Goal: Transaction & Acquisition: Subscribe to service/newsletter

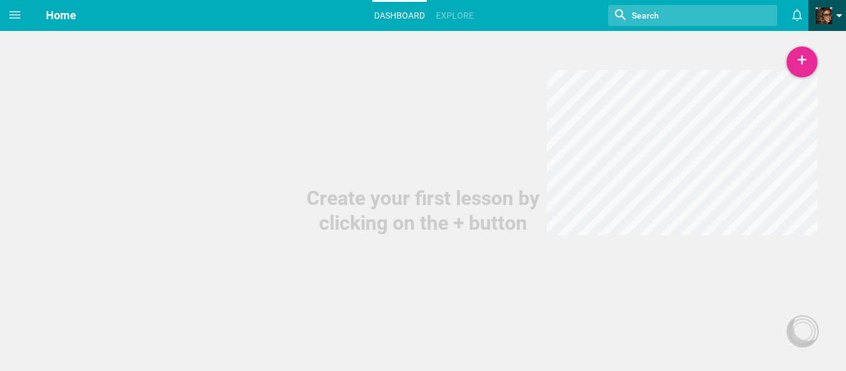
click at [828, 19] on span at bounding box center [823, 15] width 17 height 17
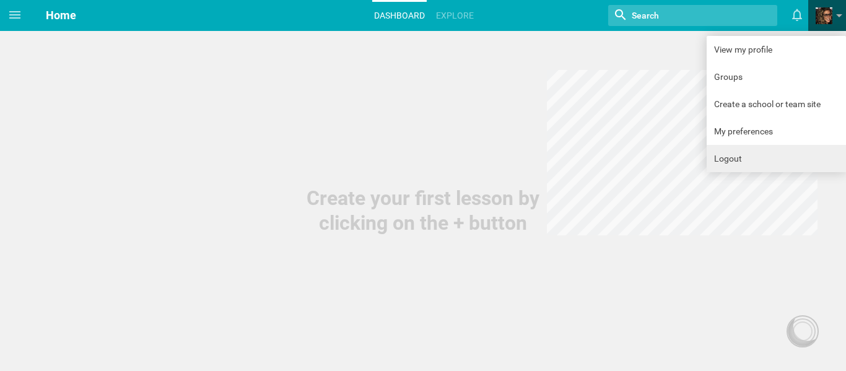
click at [768, 149] on link "Logout" at bounding box center [775, 158] width 139 height 27
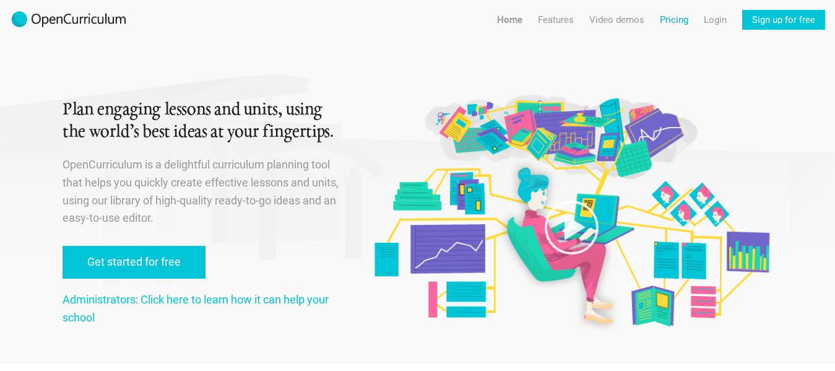
click at [663, 19] on link "Pricing" at bounding box center [674, 20] width 28 height 20
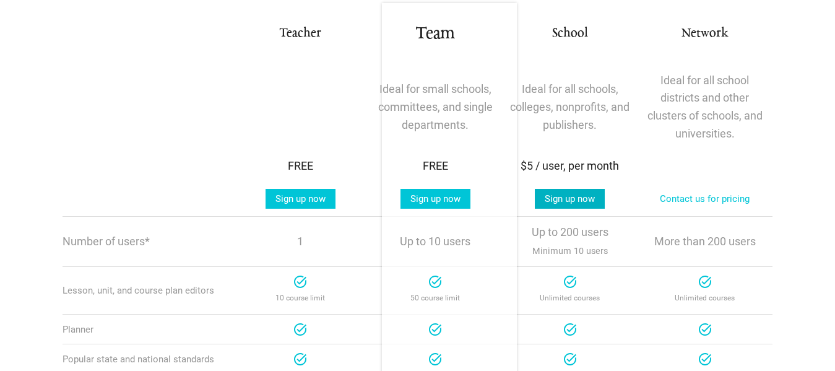
scroll to position [248, 0]
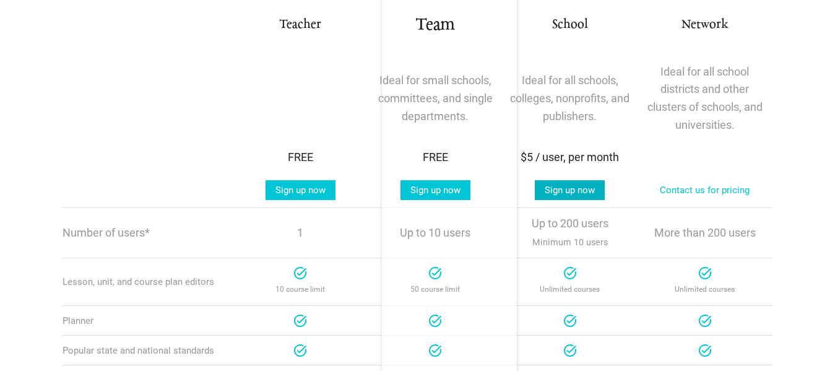
click at [595, 197] on link "Sign up now" at bounding box center [570, 190] width 70 height 20
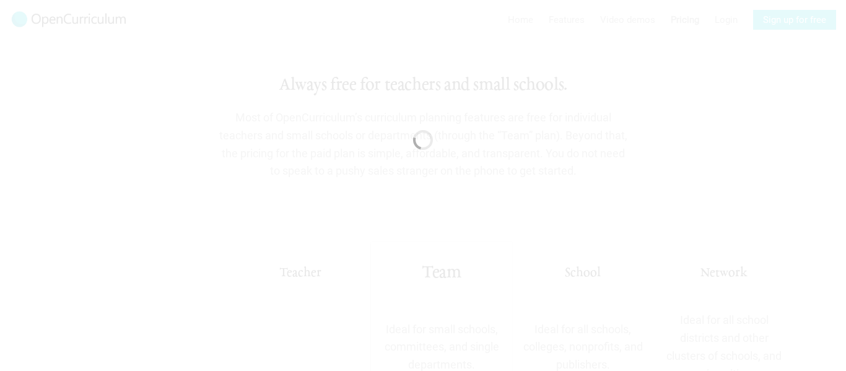
scroll to position [0, 0]
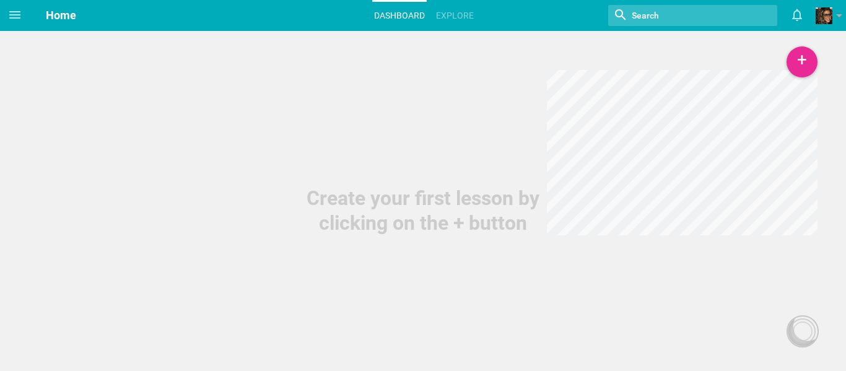
click at [725, 15] on input "textbox" at bounding box center [680, 15] width 101 height 16
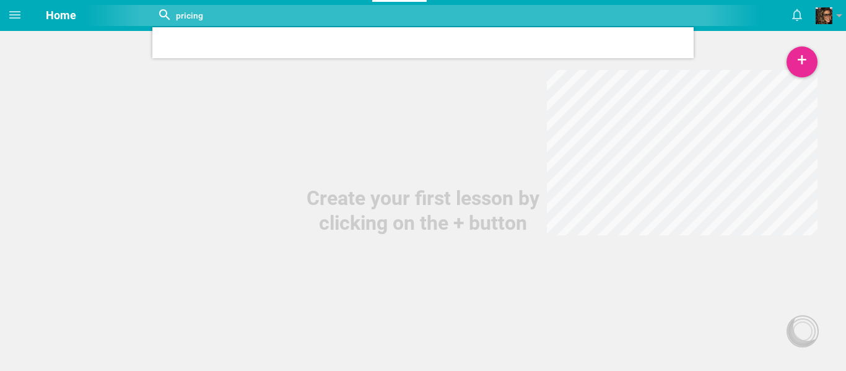
type input "pricing"
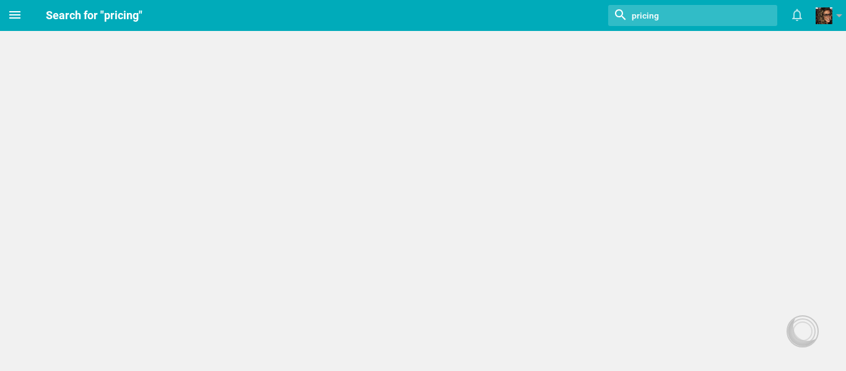
click at [18, 16] on icon at bounding box center [14, 14] width 15 height 15
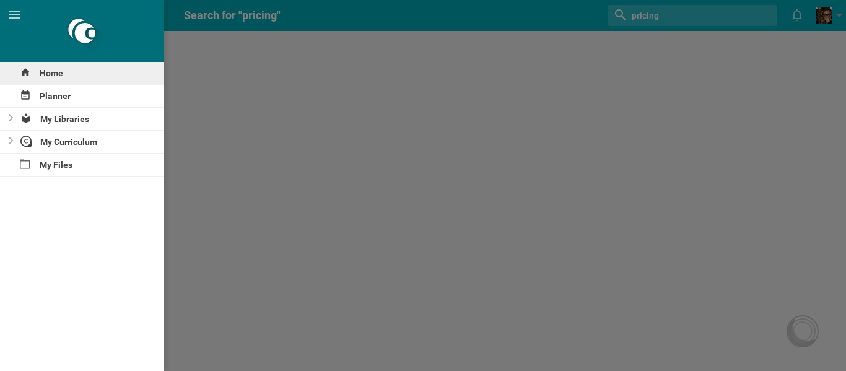
click at [50, 80] on div "Home" at bounding box center [82, 73] width 164 height 22
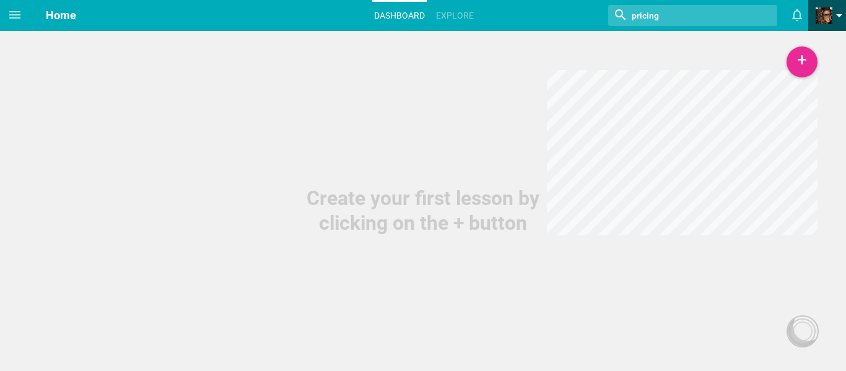
click at [815, 9] on span at bounding box center [823, 15] width 17 height 17
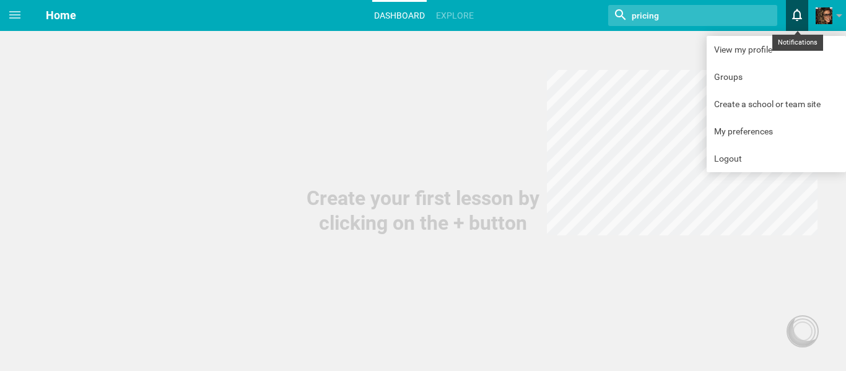
click at [789, 16] on icon at bounding box center [796, 15] width 22 height 30
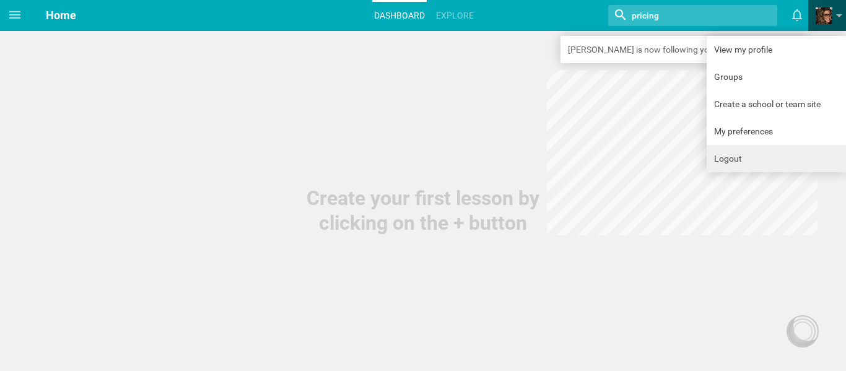
click at [727, 161] on link "Logout" at bounding box center [775, 158] width 139 height 27
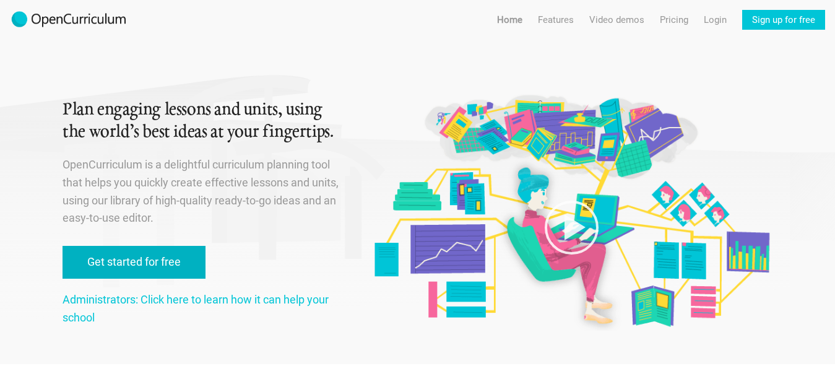
click at [145, 261] on link "Get started for free" at bounding box center [134, 262] width 143 height 33
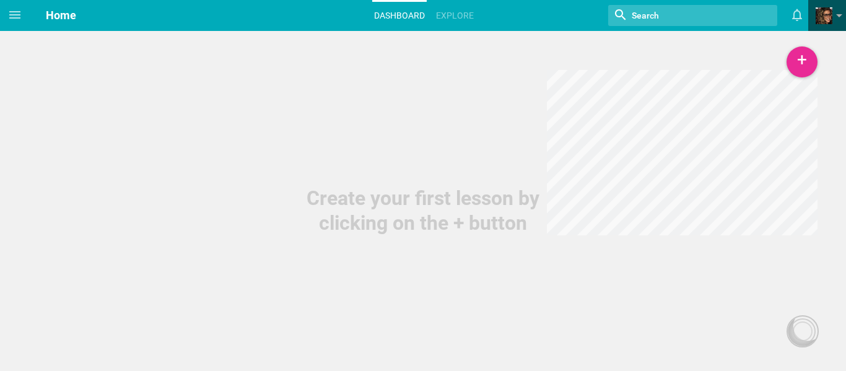
click at [812, 9] on span "View my profile Groups Create a school or team site My preferences Logout" at bounding box center [827, 15] width 38 height 31
click at [821, 11] on span at bounding box center [823, 15] width 17 height 17
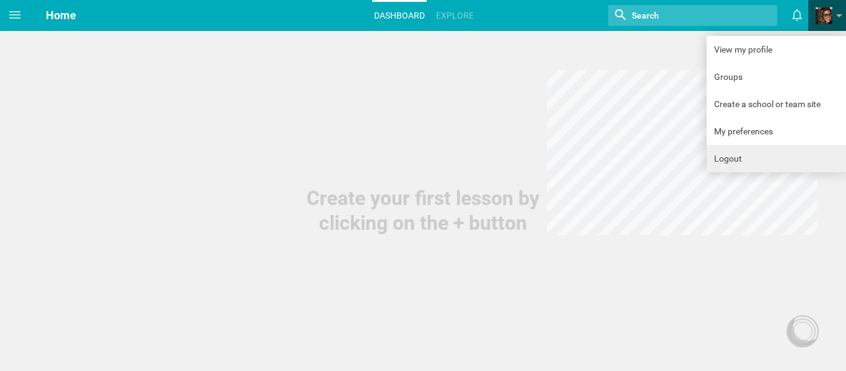
click at [774, 165] on link "Logout" at bounding box center [775, 158] width 139 height 27
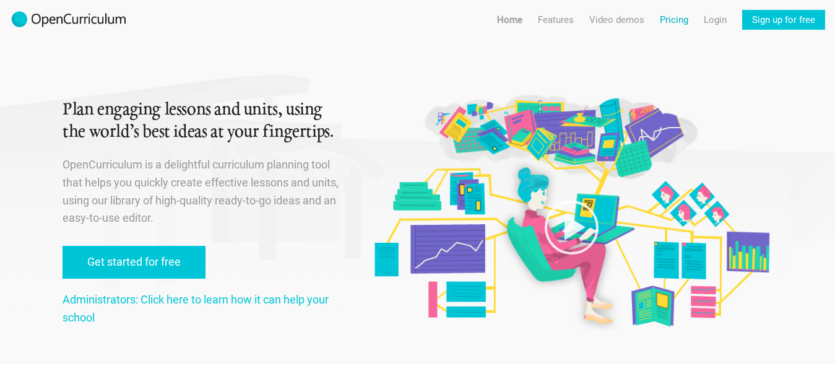
click at [688, 17] on link "Pricing" at bounding box center [674, 20] width 28 height 20
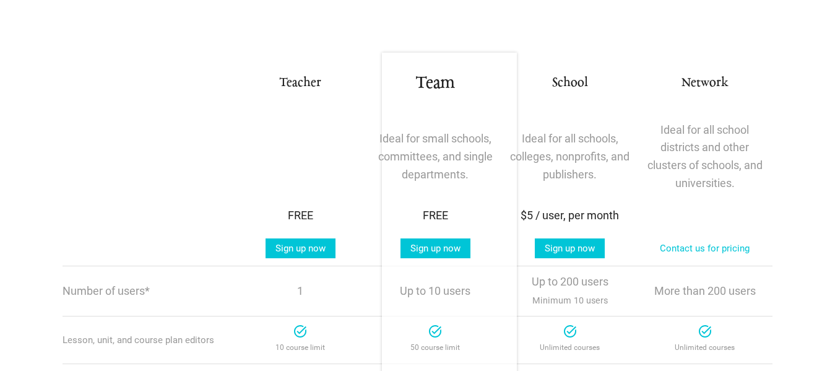
scroll to position [248, 0]
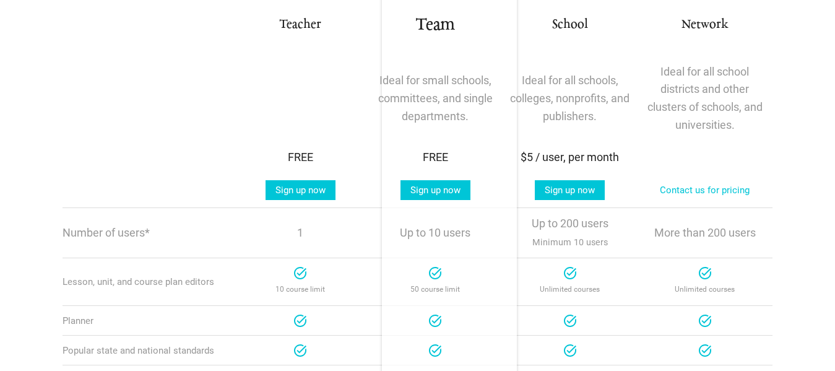
click at [577, 280] on div at bounding box center [570, 273] width 15 height 15
click at [708, 184] on link "Contact us for pricing" at bounding box center [705, 190] width 110 height 20
